Goal: Task Accomplishment & Management: Manage account settings

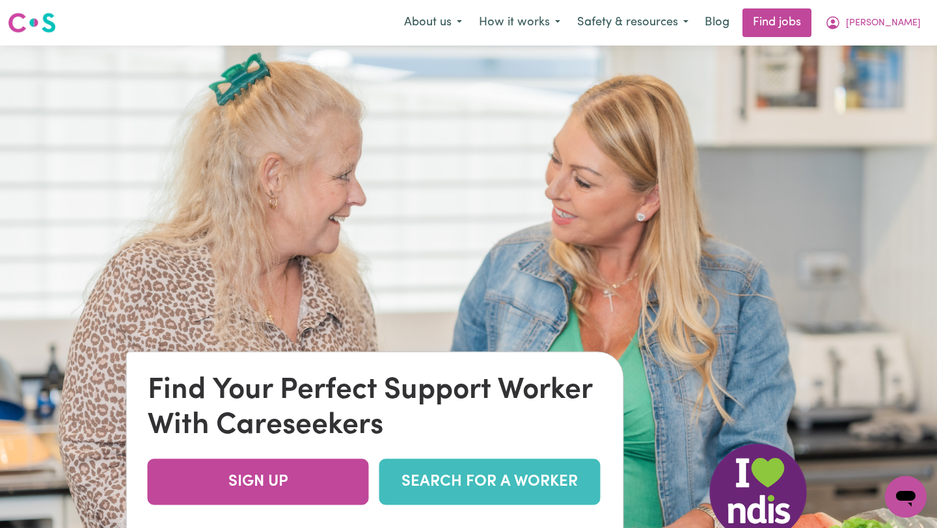
click at [841, 23] on icon "My Account" at bounding box center [833, 23] width 16 height 16
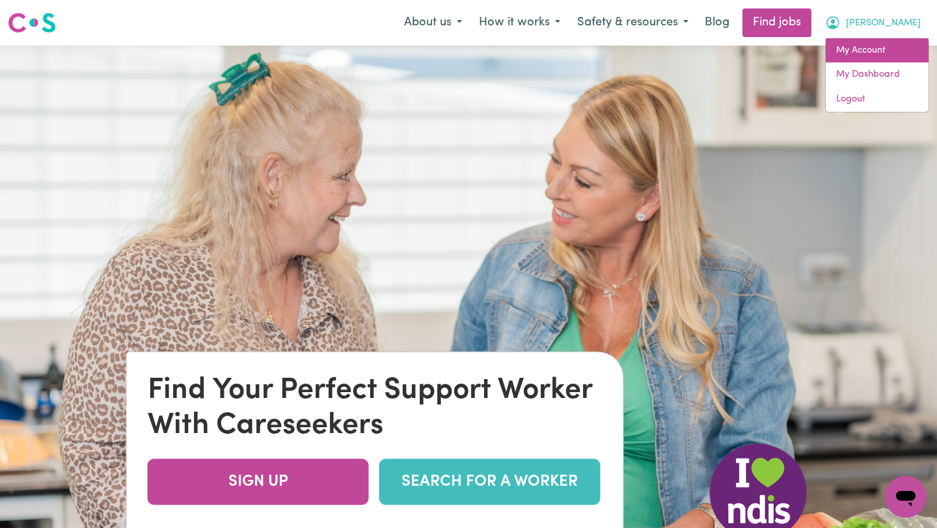
click at [881, 47] on link "My Account" at bounding box center [877, 50] width 103 height 25
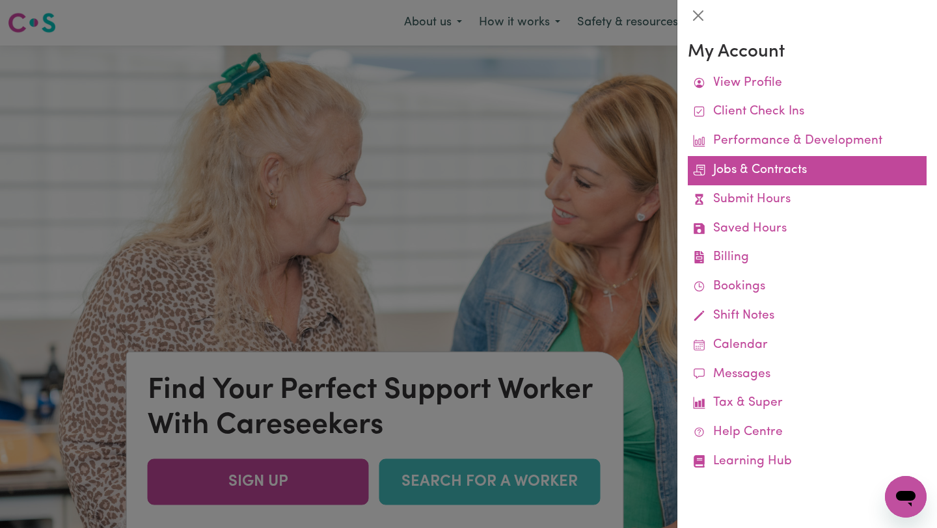
click at [796, 176] on link "Jobs & Contracts" at bounding box center [807, 170] width 239 height 29
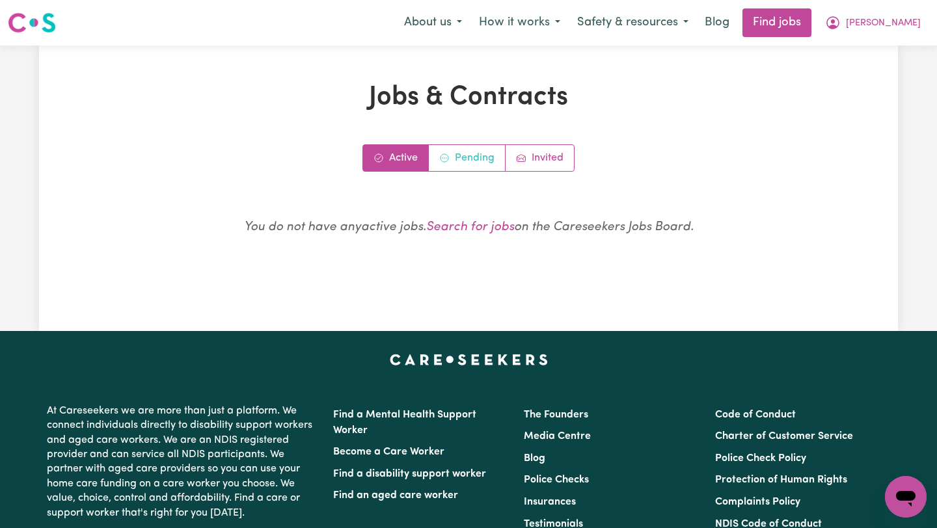
click at [471, 161] on link "Pending" at bounding box center [467, 158] width 77 height 26
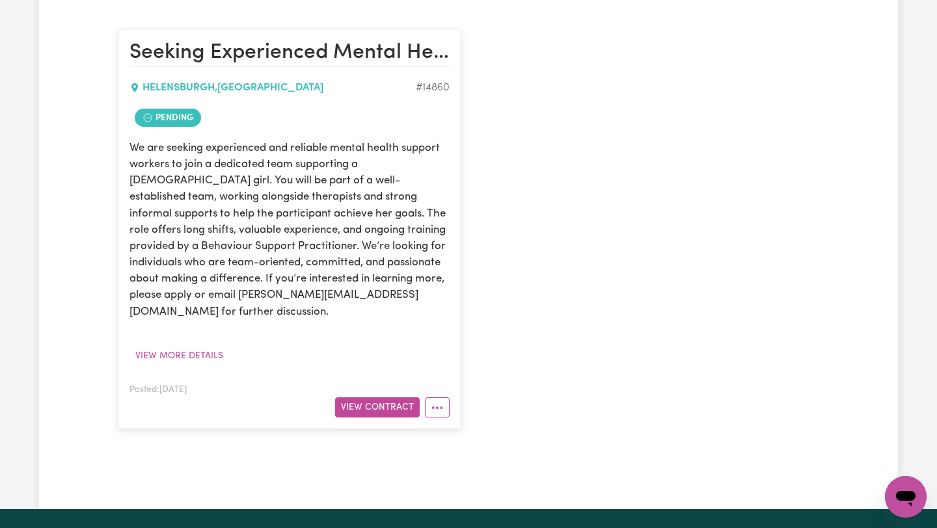
scroll to position [321, 0]
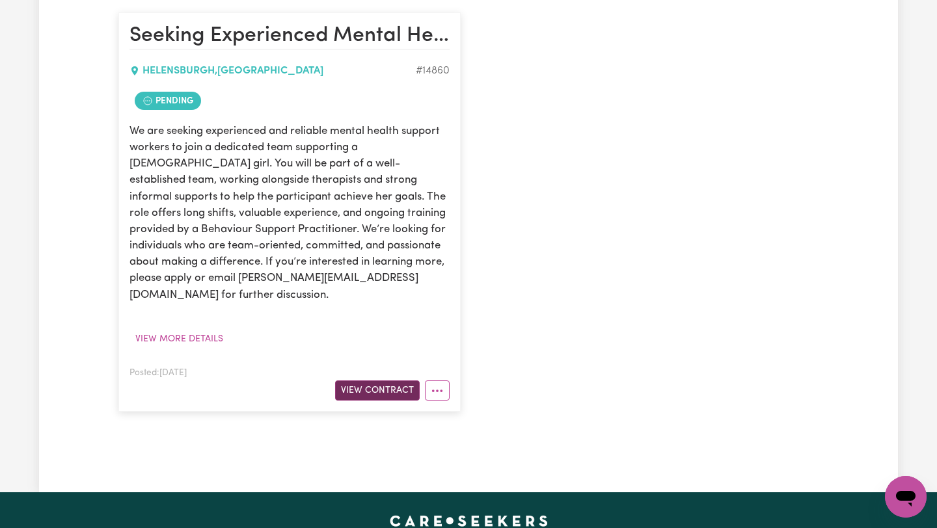
click at [375, 381] on button "View Contract" at bounding box center [377, 391] width 85 height 20
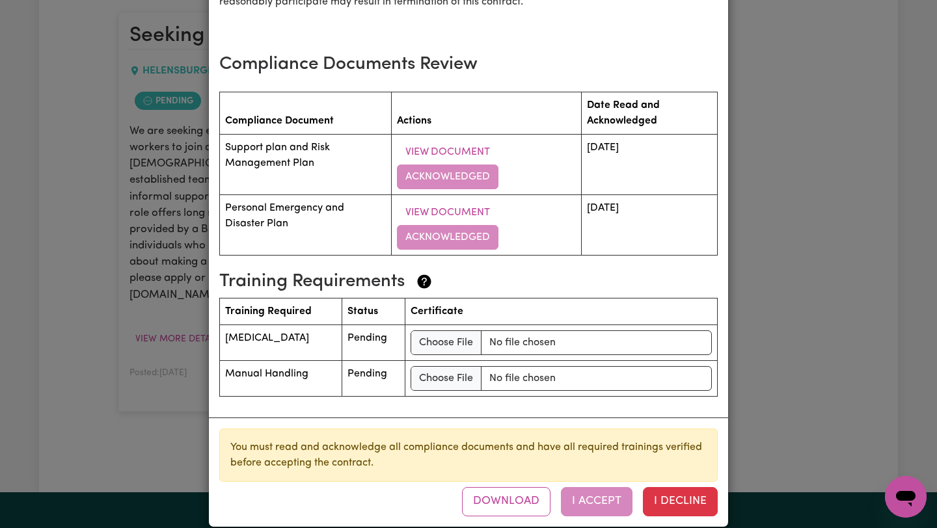
scroll to position [2042, 0]
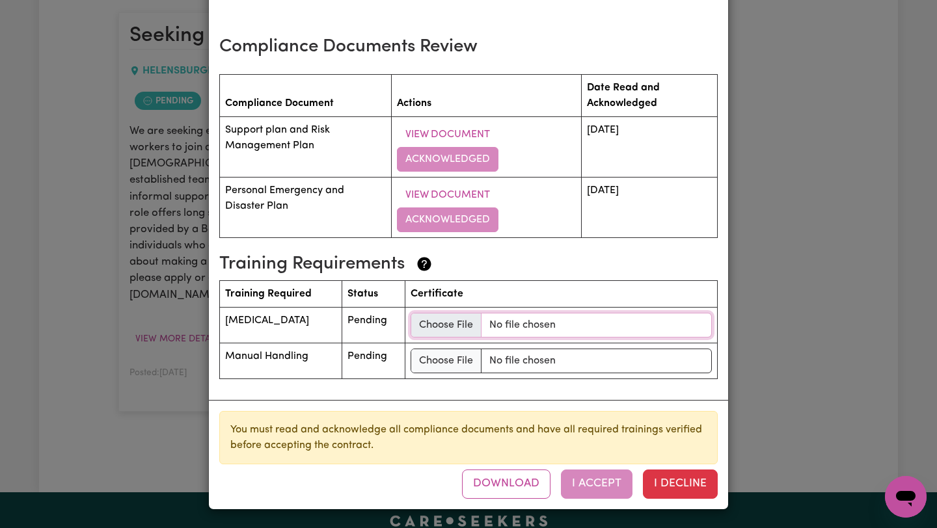
click at [455, 327] on input "file" at bounding box center [561, 325] width 301 height 25
type input "C:\fakepath\Medication Certificate.pdf"
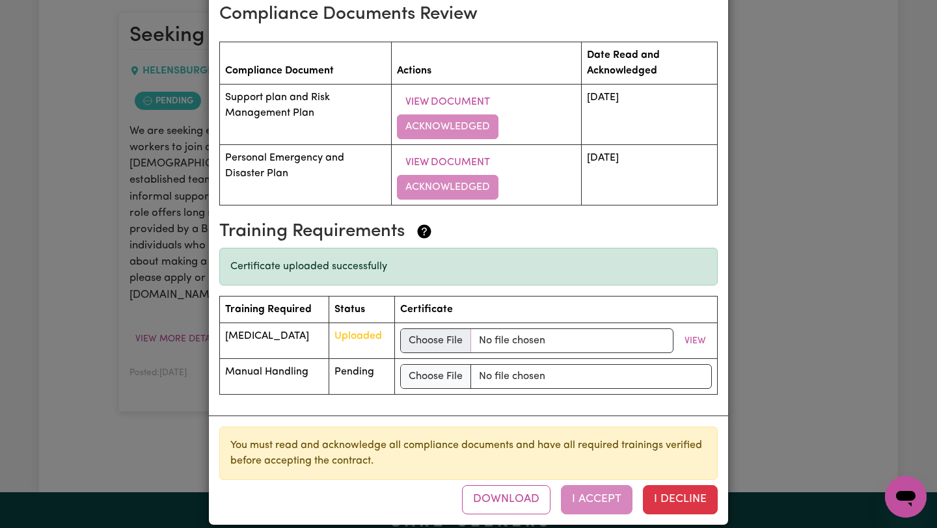
scroll to position [2090, 0]
